Goal: Find specific page/section: Find specific page/section

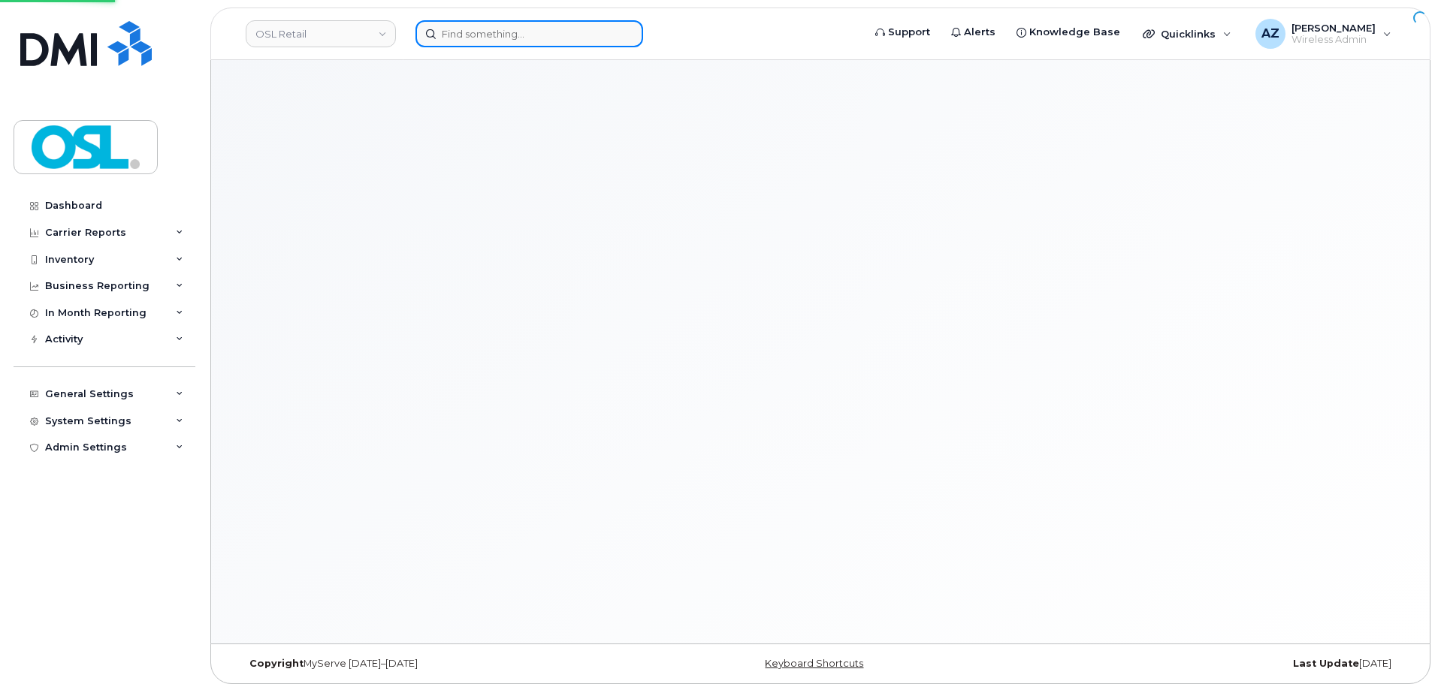
click at [475, 40] on input at bounding box center [529, 33] width 228 height 27
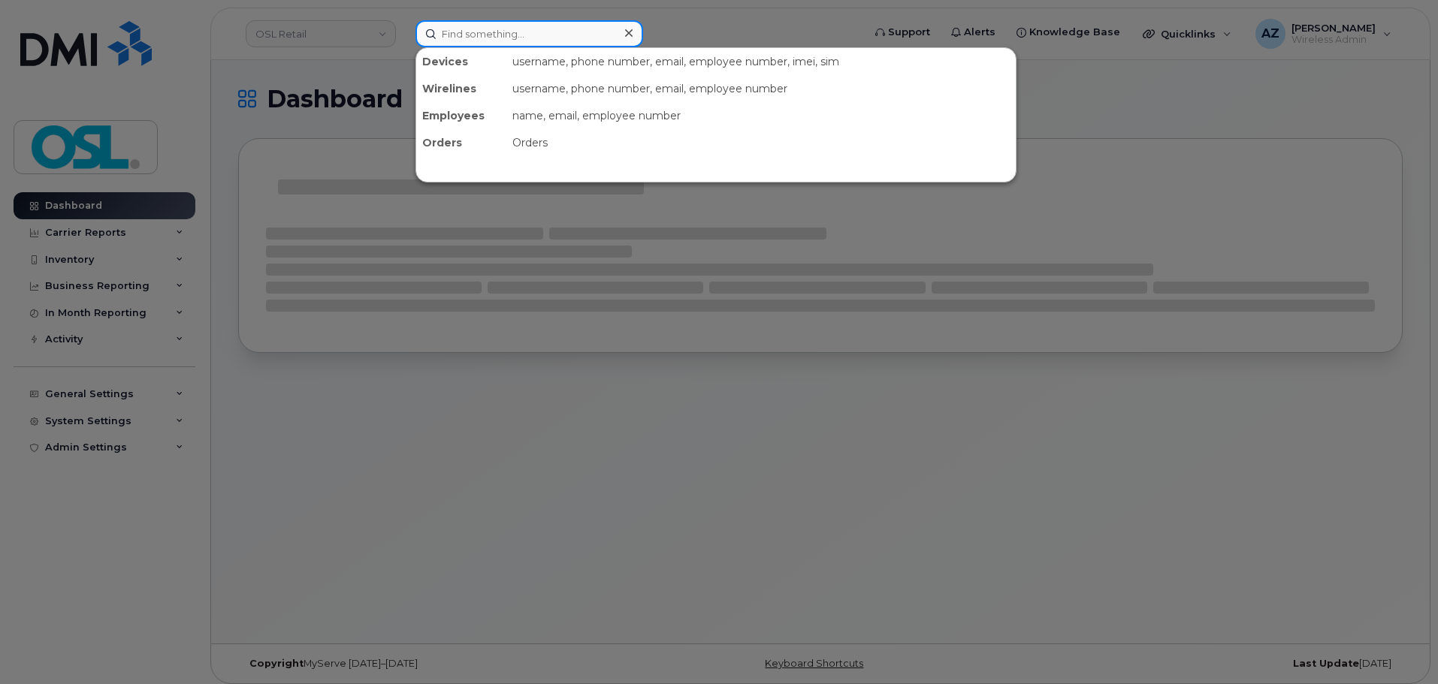
paste input "6476164869"
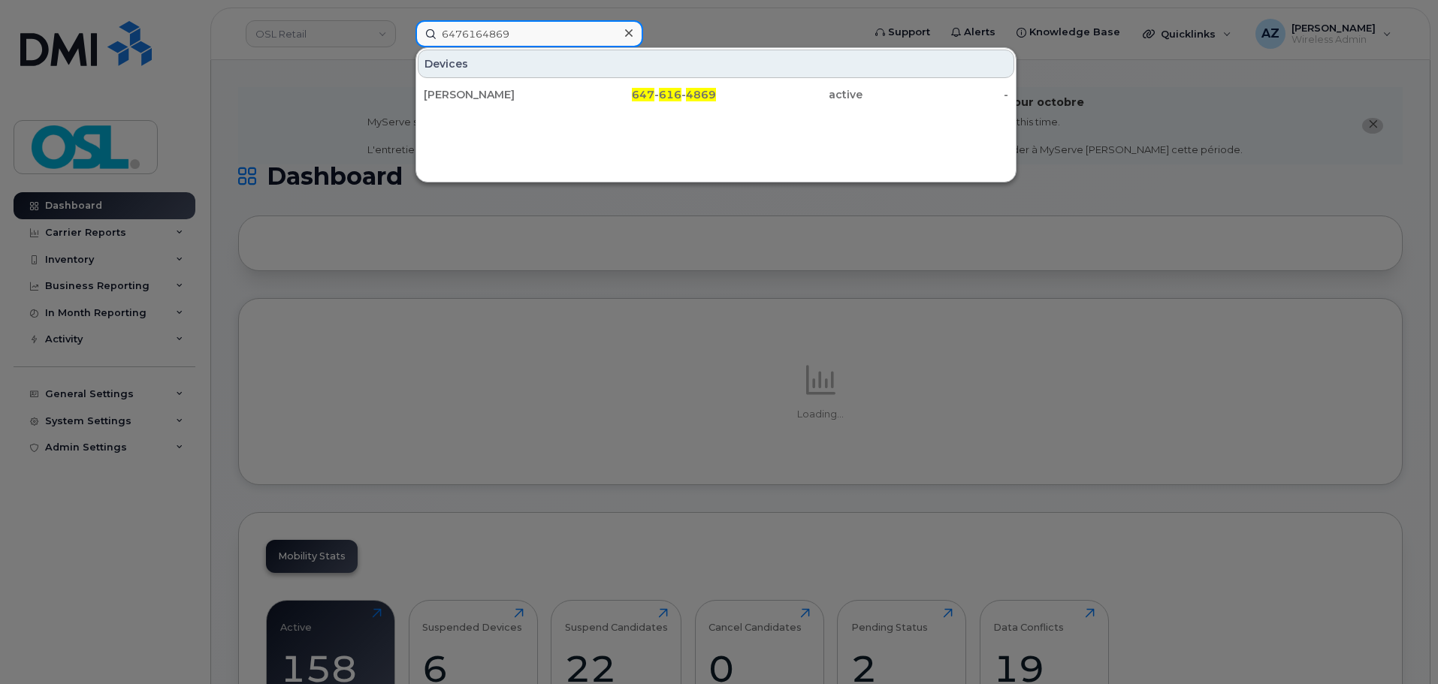
type input "6476164869"
click at [508, 94] on div "Gowtham Satheesh" at bounding box center [497, 94] width 146 height 15
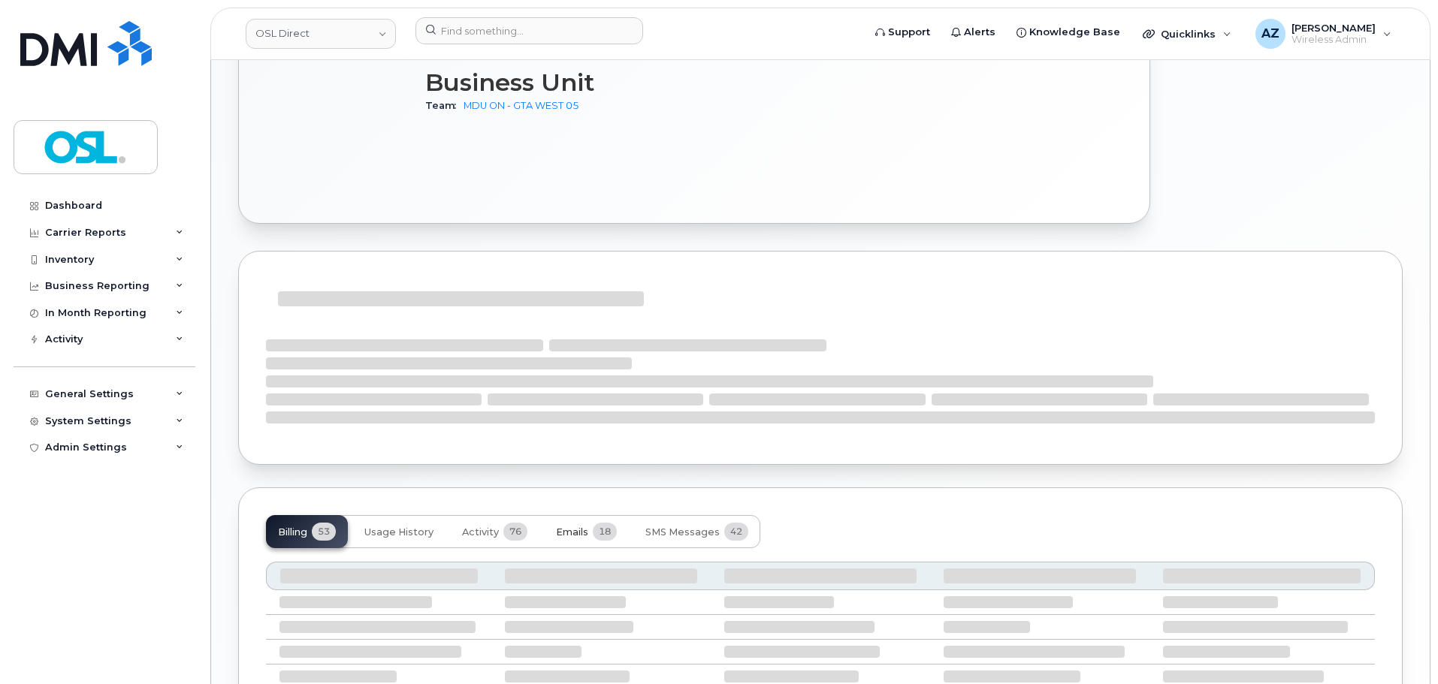
scroll to position [813, 0]
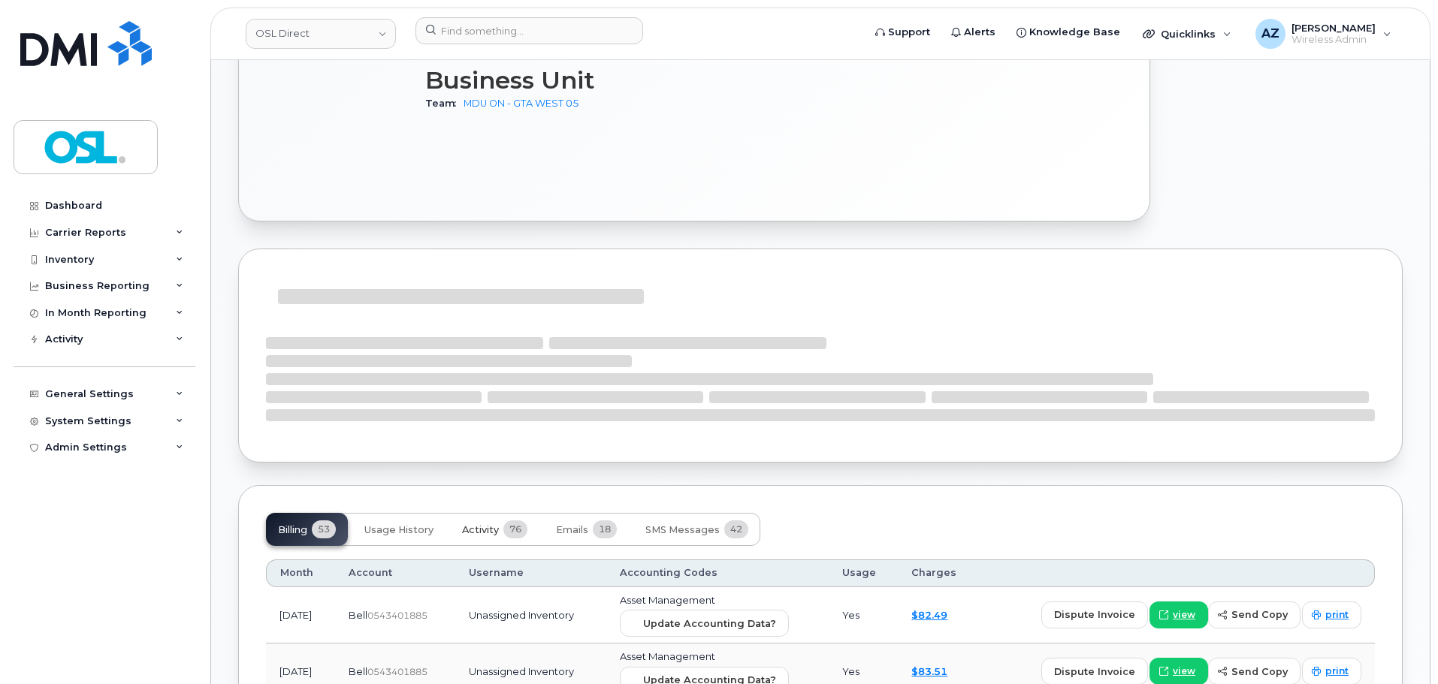
click at [490, 513] on button "Activity 76" at bounding box center [494, 529] width 89 height 33
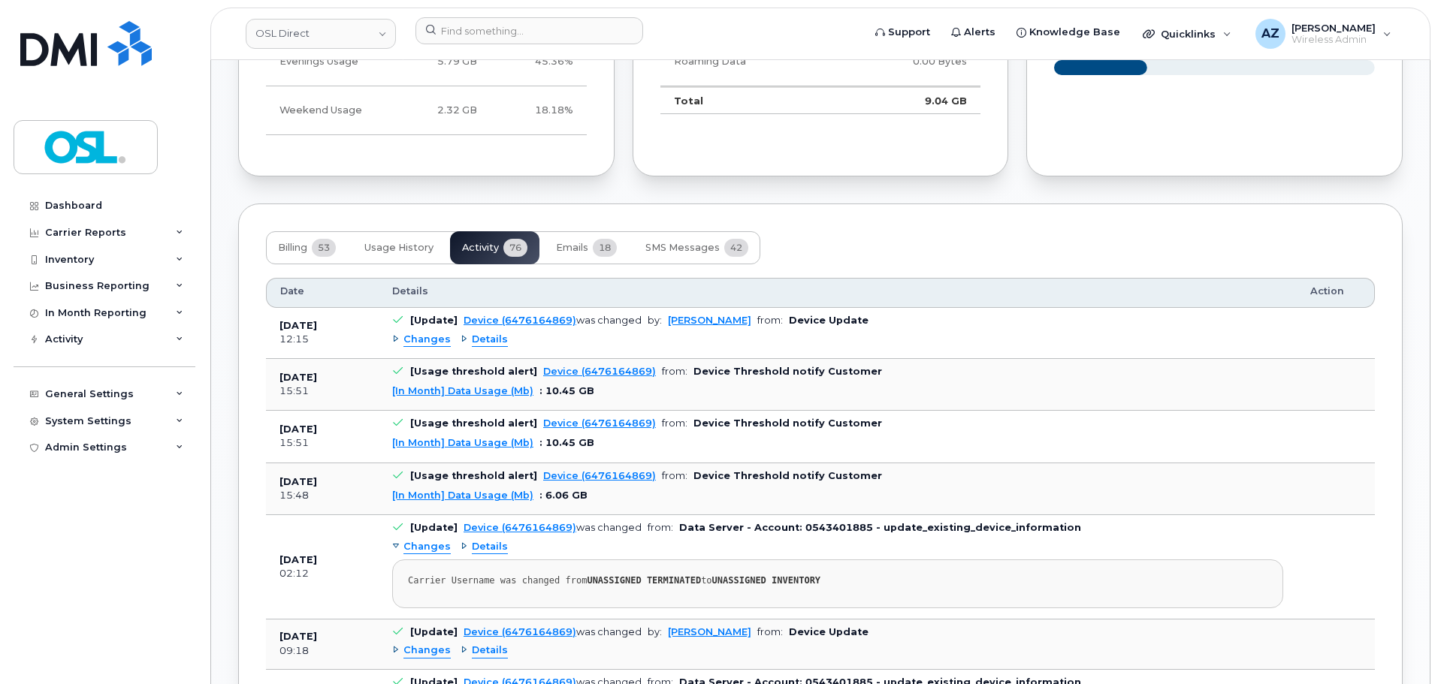
scroll to position [1188, 0]
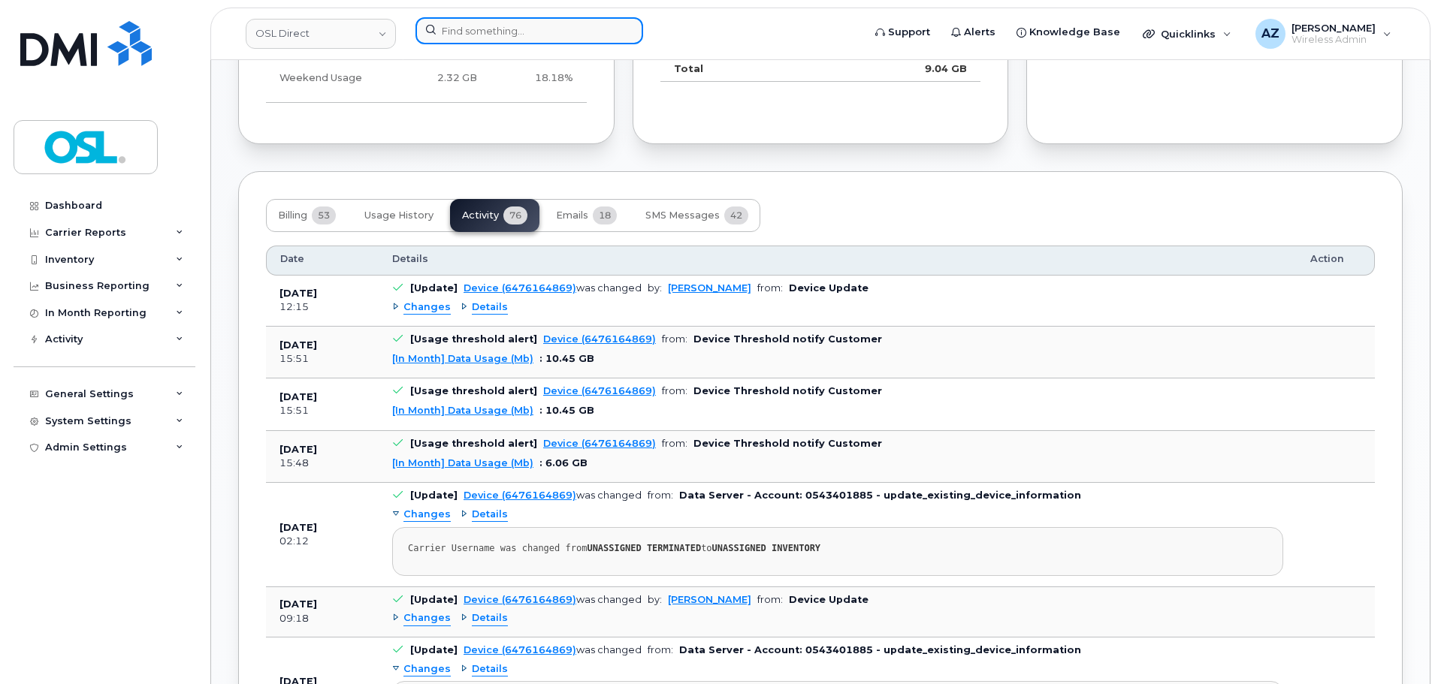
click at [507, 32] on input at bounding box center [529, 30] width 228 height 27
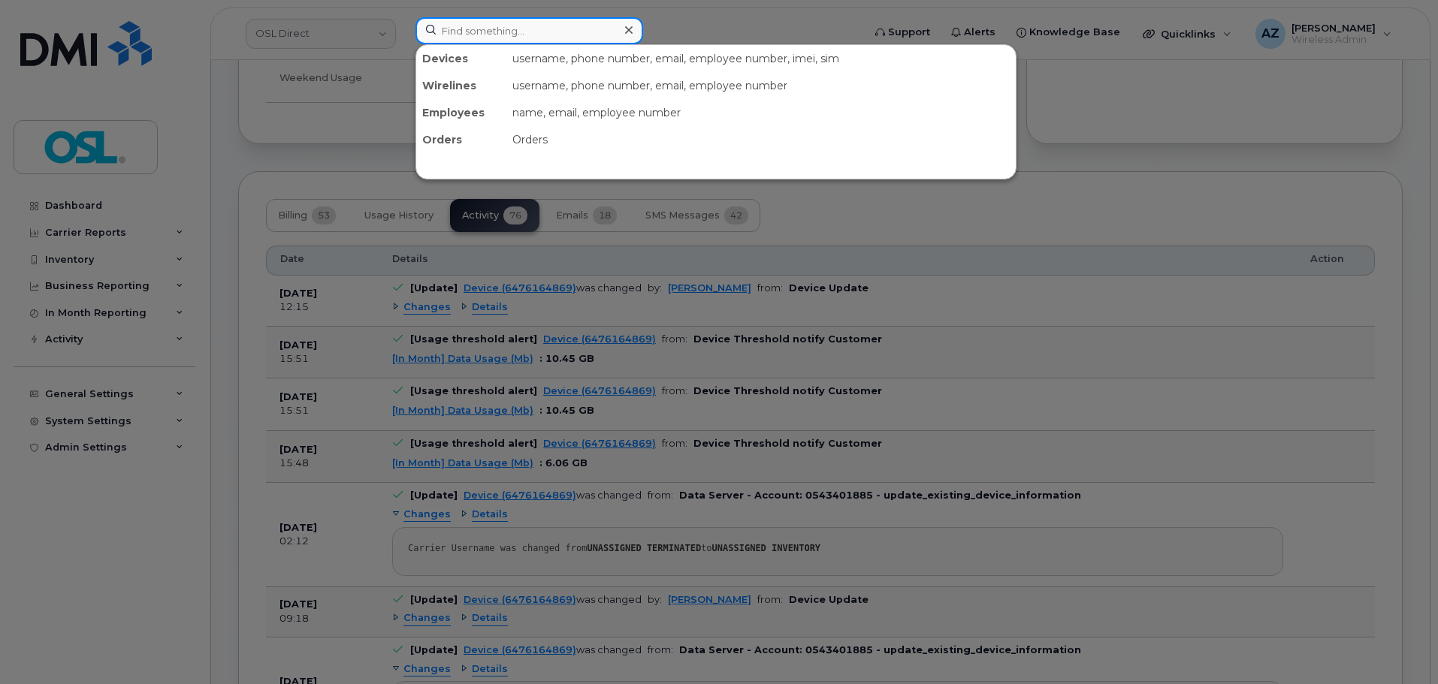
paste input "4383414862"
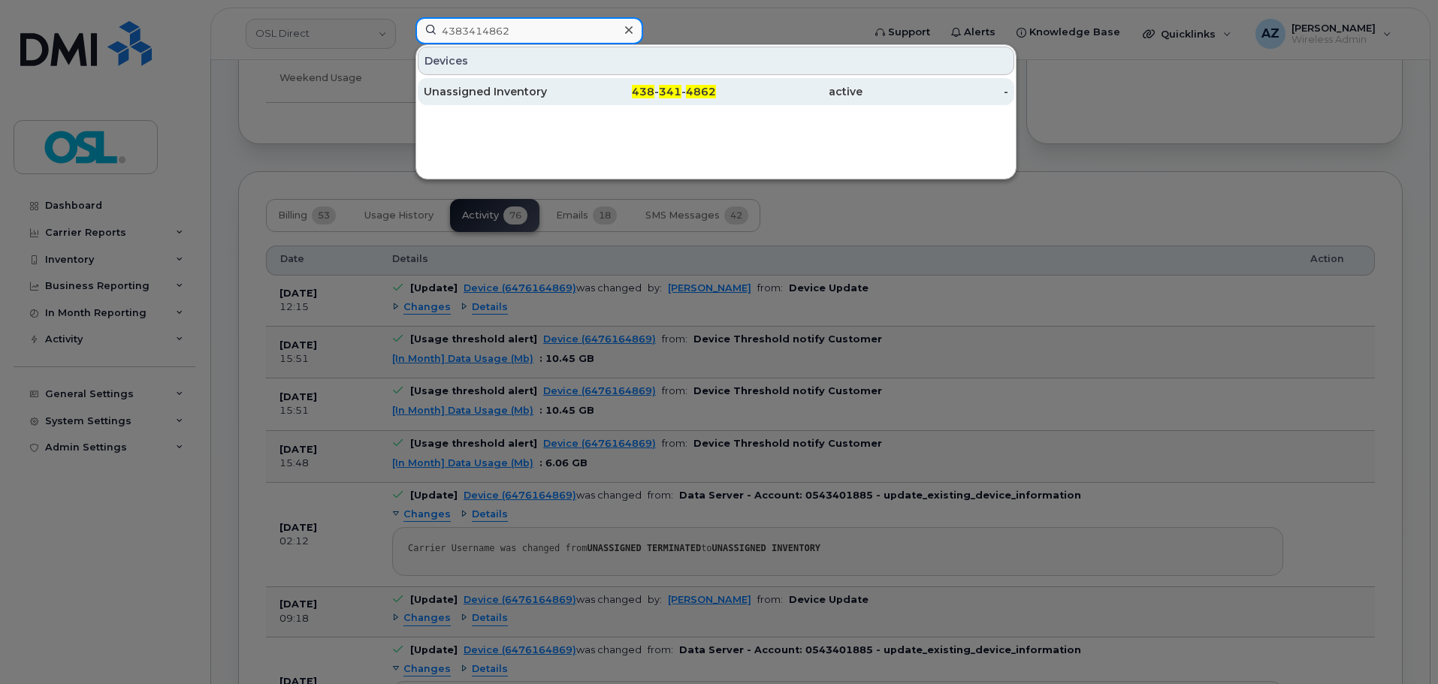
type input "4383414862"
click at [536, 98] on div "Unassigned Inventory" at bounding box center [497, 91] width 146 height 15
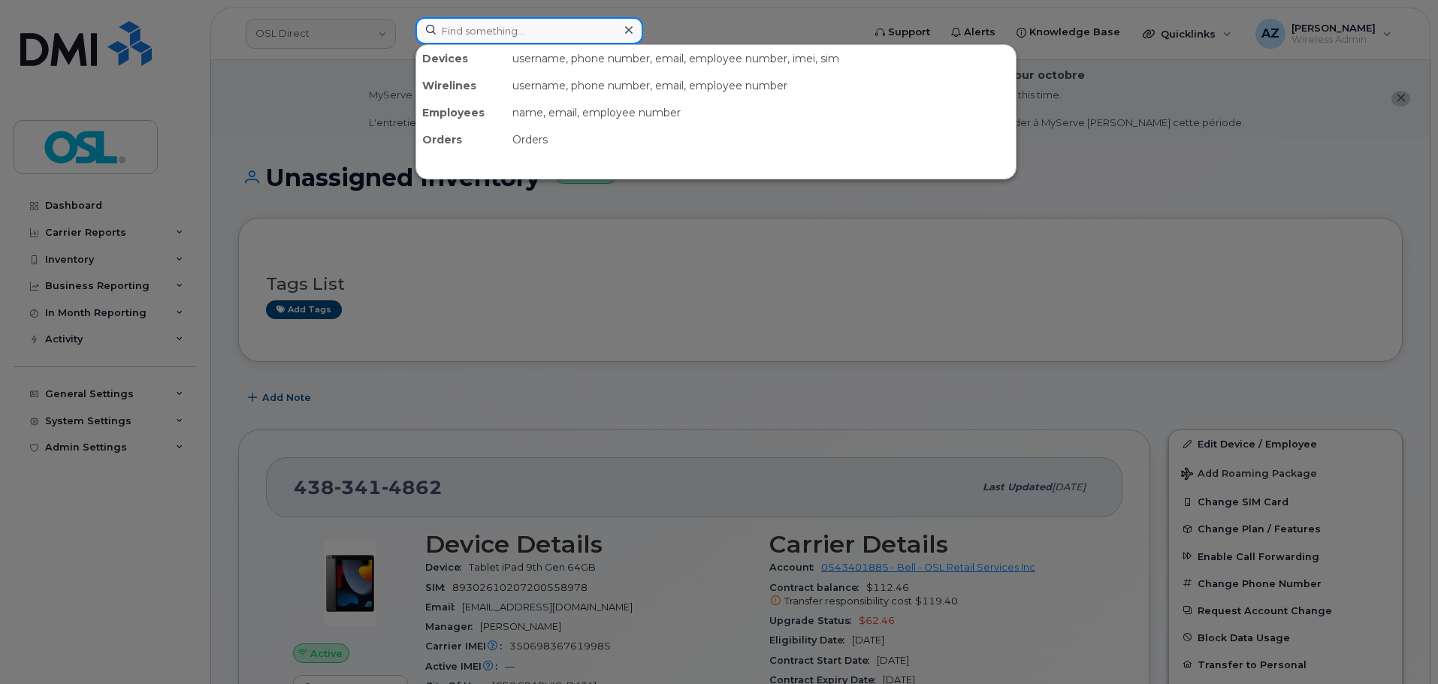
click at [560, 40] on input at bounding box center [529, 30] width 228 height 27
paste input "4312787392"
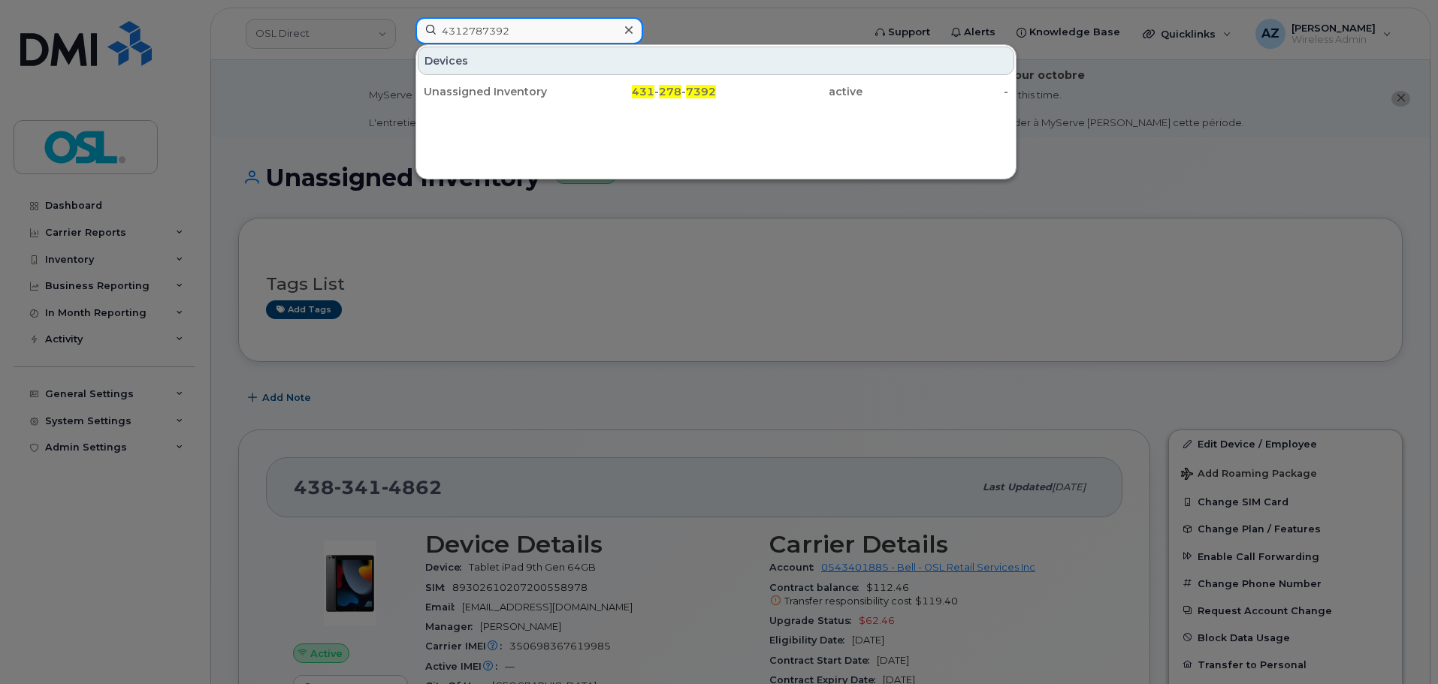
type input "4312787392"
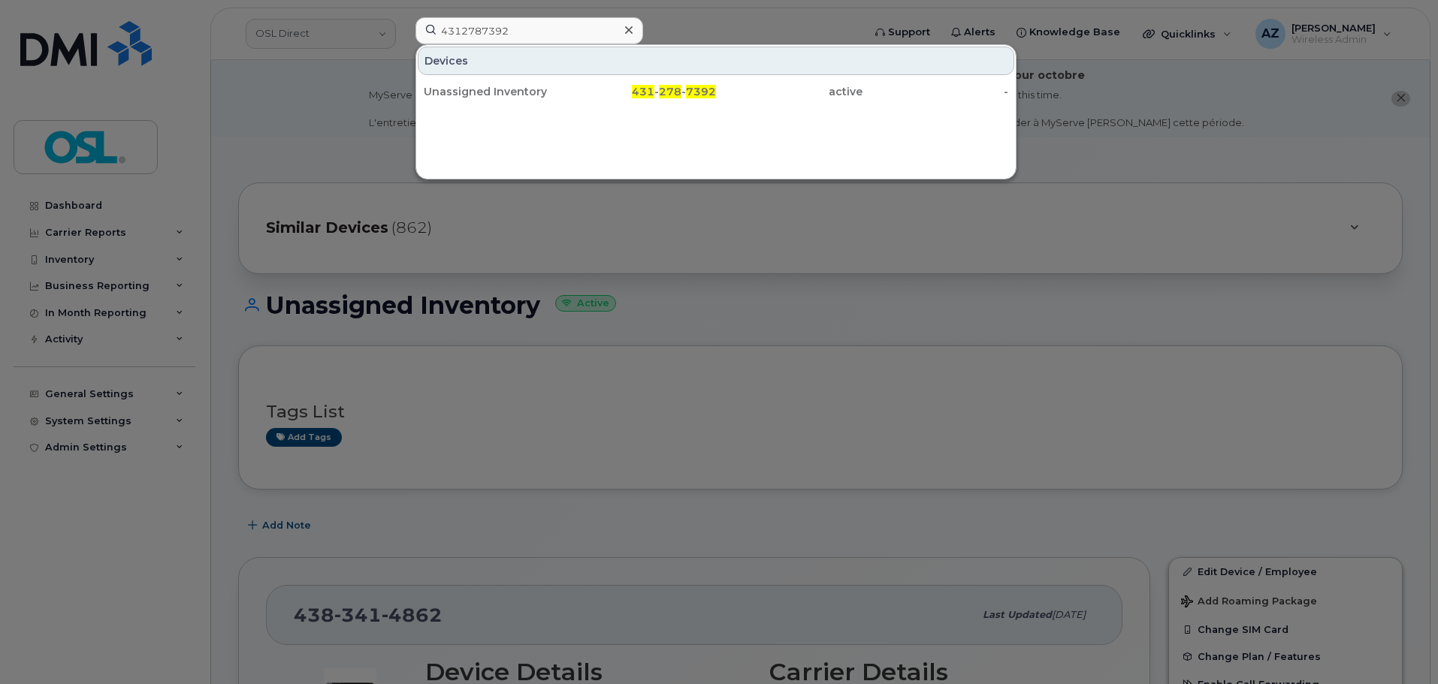
click at [627, 31] on icon at bounding box center [629, 30] width 8 height 8
